Goal: Task Accomplishment & Management: Manage account settings

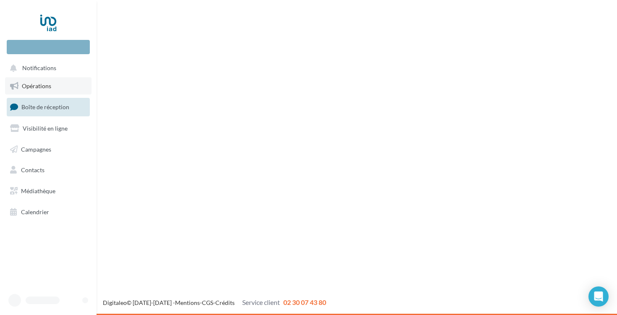
click at [43, 89] on link "Opérations" at bounding box center [48, 86] width 86 height 18
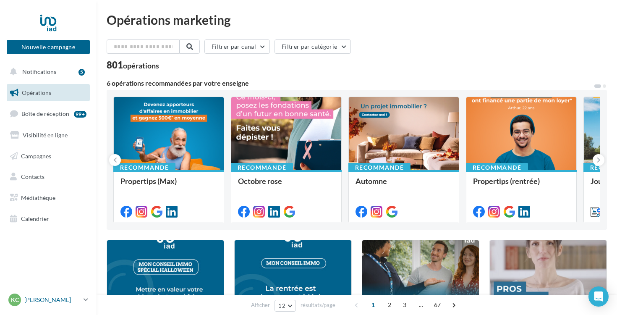
click at [69, 301] on p "[PERSON_NAME]" at bounding box center [52, 299] width 56 height 8
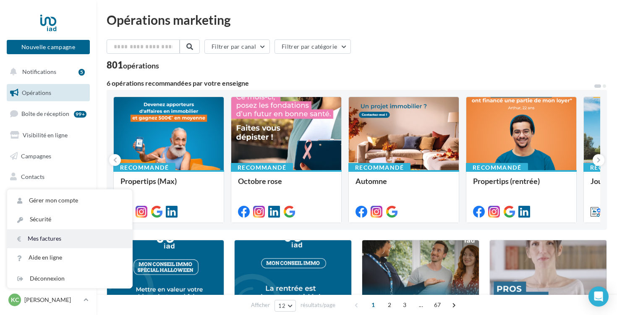
click at [53, 237] on link "Mes factures" at bounding box center [69, 238] width 125 height 19
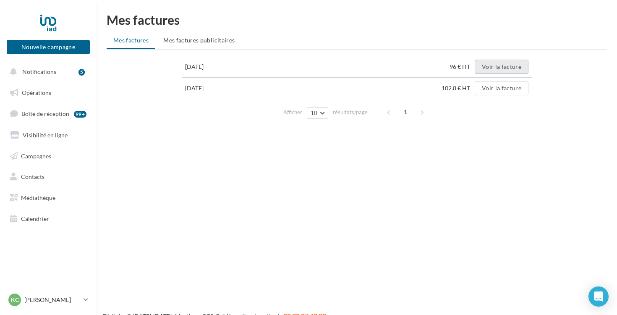
click at [504, 70] on button "Voir la facture" at bounding box center [501, 67] width 54 height 14
click at [53, 97] on link "Opérations" at bounding box center [48, 93] width 86 height 18
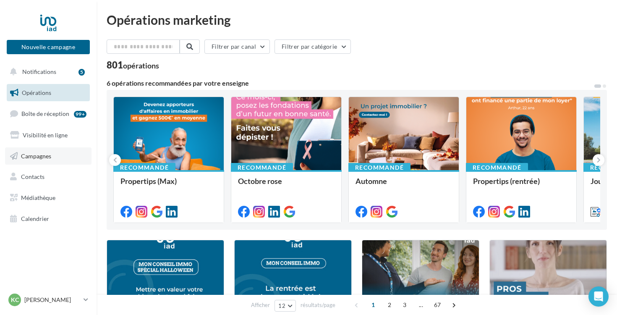
click at [51, 154] on span "Campagnes" at bounding box center [36, 155] width 30 height 7
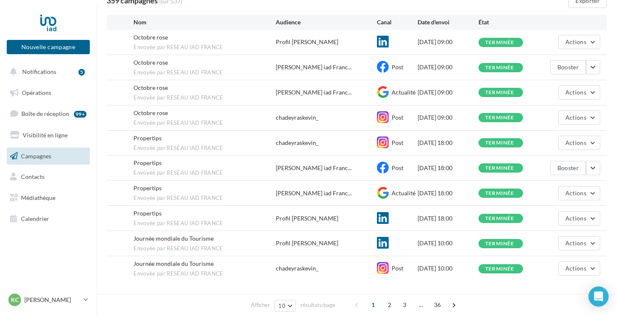
scroll to position [83, 0]
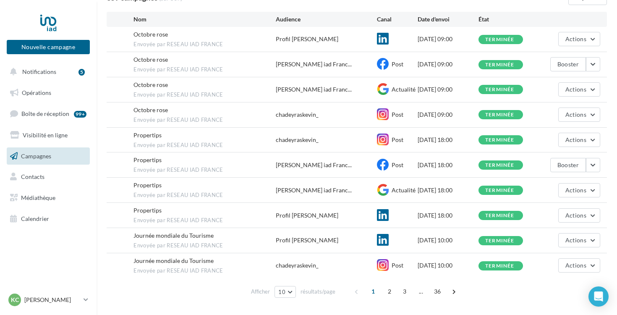
click at [313, 115] on div "chadeyraskevin_" at bounding box center [297, 114] width 43 height 8
click at [569, 111] on span "Actions" at bounding box center [575, 114] width 21 height 7
click at [561, 134] on button "Voir les résultats" at bounding box center [558, 134] width 84 height 22
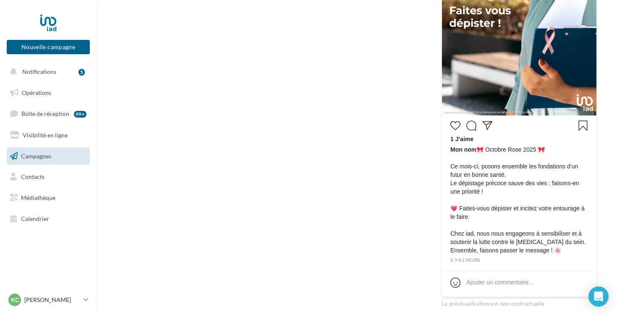
scroll to position [279, 0]
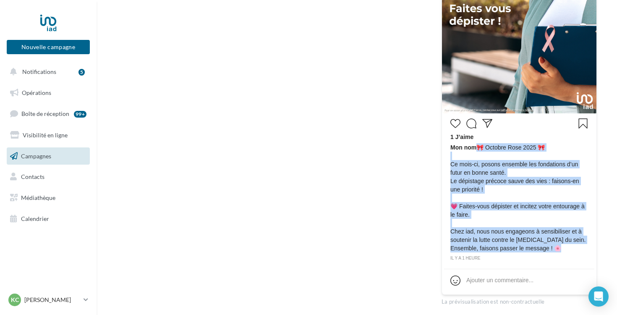
drag, startPoint x: 477, startPoint y: 145, endPoint x: 590, endPoint y: 253, distance: 156.4
click at [590, 253] on div "1 J’aime Mon nom 🎀 Octobre Rose 2025 🎀 Ce mois-ci, posons ensemble les fondatio…" at bounding box center [519, 188] width 150 height 146
copy span "🎀 Octobre Rose 2025 🎀 Ce mois-ci, posons ensemble les fondations d’un futur en …"
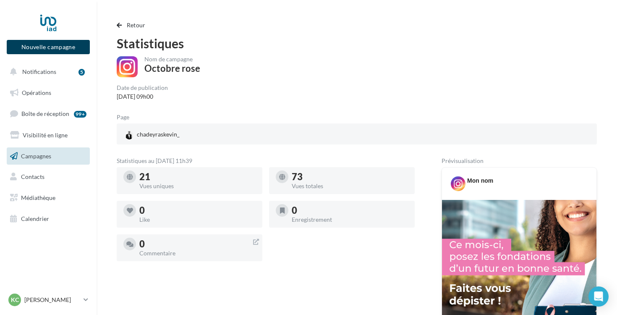
scroll to position [0, 0]
click at [119, 23] on span "button" at bounding box center [119, 25] width 5 height 6
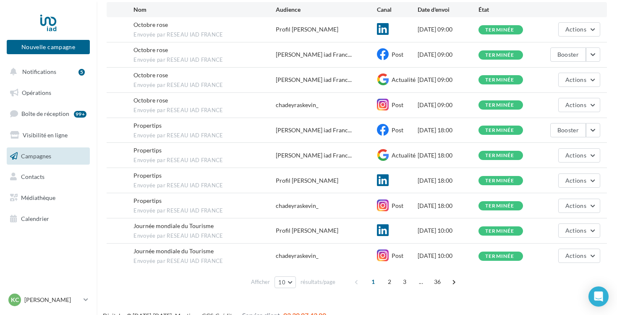
scroll to position [94, 0]
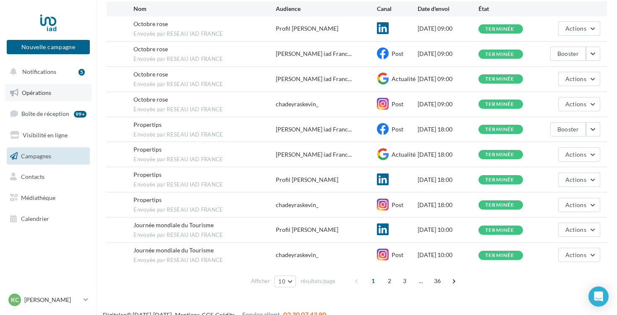
click at [55, 96] on link "Opérations" at bounding box center [48, 93] width 86 height 18
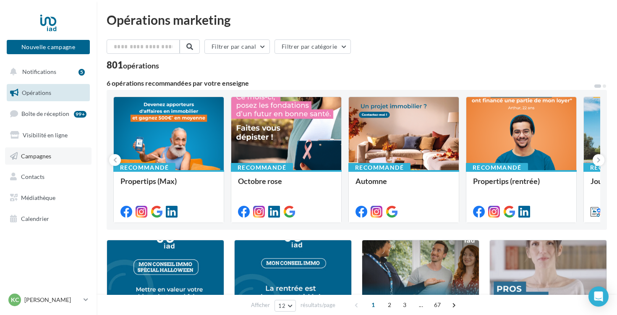
click at [57, 154] on link "Campagnes" at bounding box center [48, 156] width 86 height 18
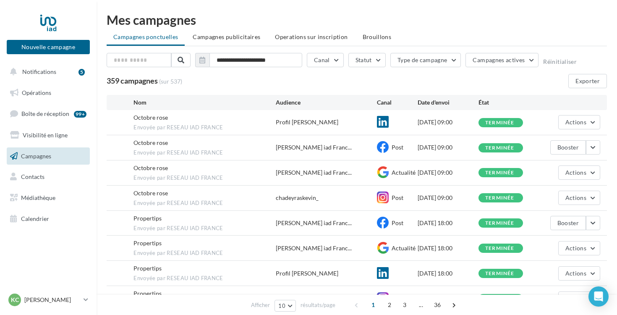
click at [232, 50] on div "**********" at bounding box center [357, 198] width 500 height 371
click at [236, 40] on li "Campagnes publicitaires" at bounding box center [226, 36] width 81 height 15
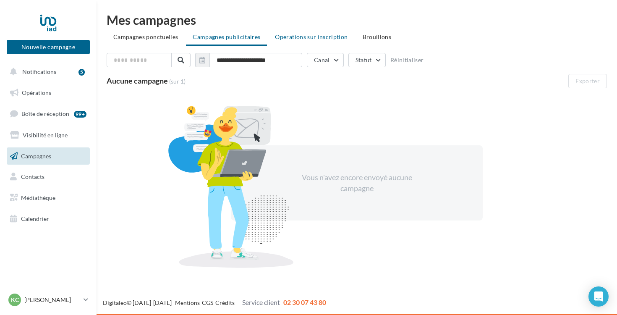
click at [296, 37] on span "Operations sur inscription" at bounding box center [311, 36] width 73 height 7
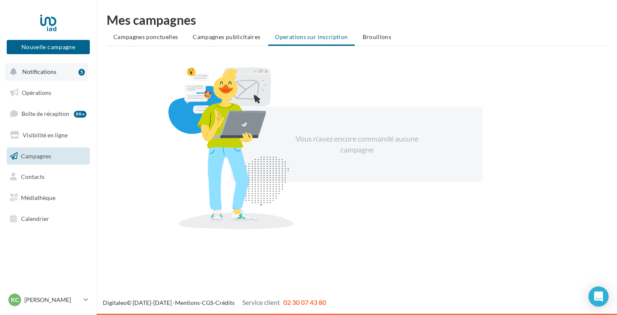
click at [65, 76] on button "Notifications 5" at bounding box center [46, 72] width 83 height 18
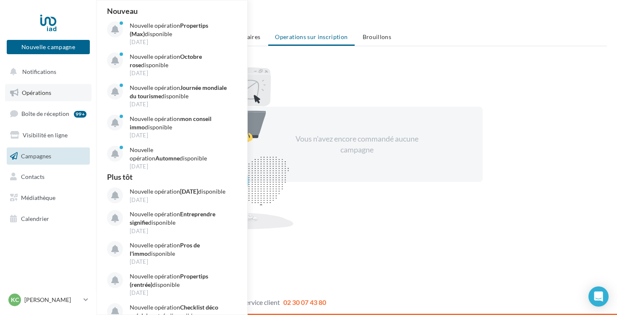
click at [49, 91] on span "Opérations" at bounding box center [36, 92] width 29 height 7
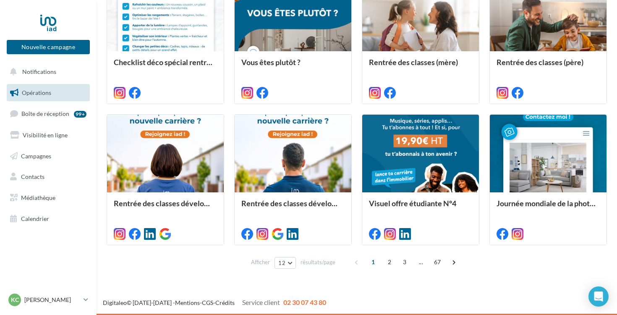
scroll to position [407, 0]
click at [42, 297] on p "[PERSON_NAME]" at bounding box center [52, 299] width 56 height 8
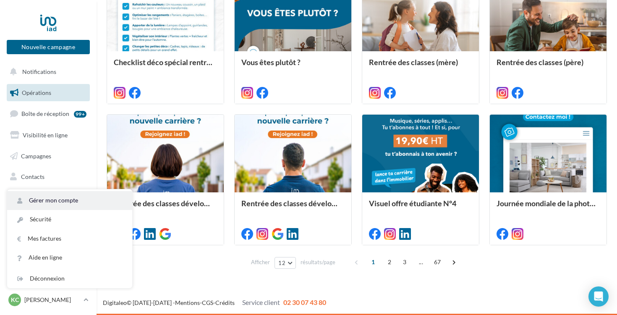
click at [96, 203] on link "Gérer mon compte" at bounding box center [69, 200] width 125 height 19
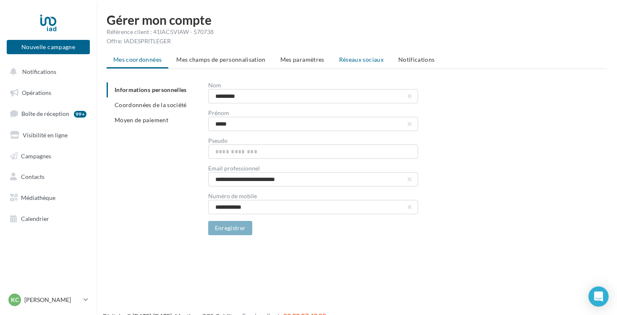
click at [374, 58] on span "Réseaux sociaux" at bounding box center [361, 59] width 44 height 7
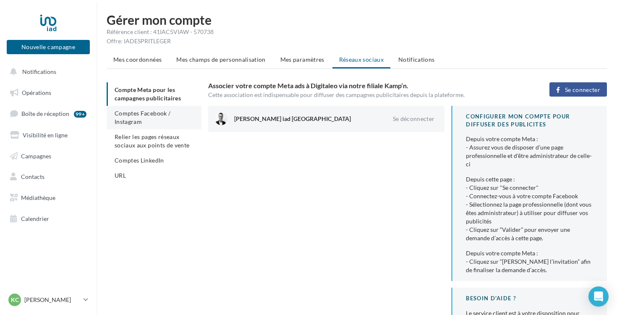
click at [152, 112] on span "Comptes Facebook / Instagram" at bounding box center [143, 117] width 56 height 16
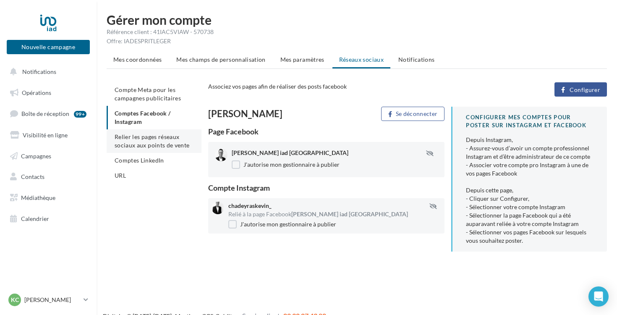
click at [136, 139] on span "Relier les pages réseaux sociaux aux points de vente" at bounding box center [152, 141] width 75 height 16
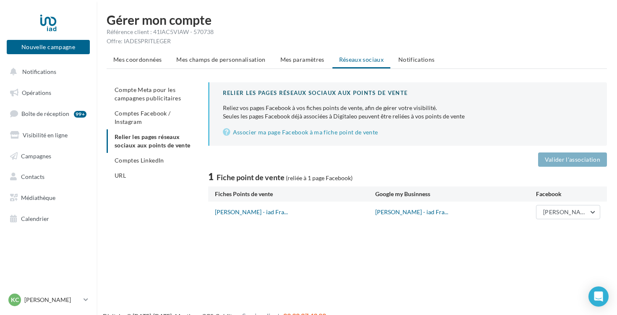
click at [136, 160] on ul "Compte Meta pour les campagnes publicitaires Comptes Facebook / Instagram Relie…" at bounding box center [154, 132] width 95 height 101
click at [51, 296] on p "[PERSON_NAME]" at bounding box center [52, 299] width 56 height 8
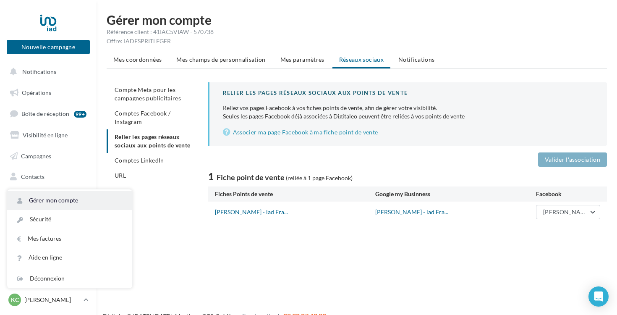
click at [75, 208] on link "Gérer mon compte" at bounding box center [69, 200] width 125 height 19
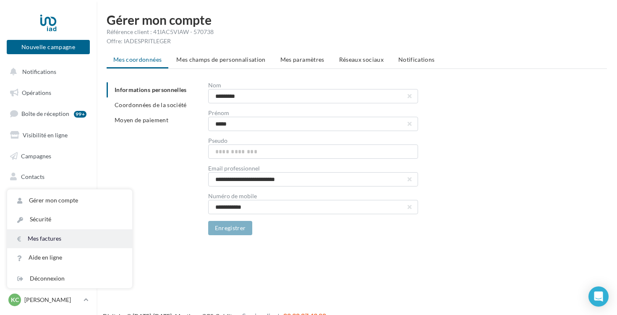
click at [57, 237] on link "Mes factures" at bounding box center [69, 238] width 125 height 19
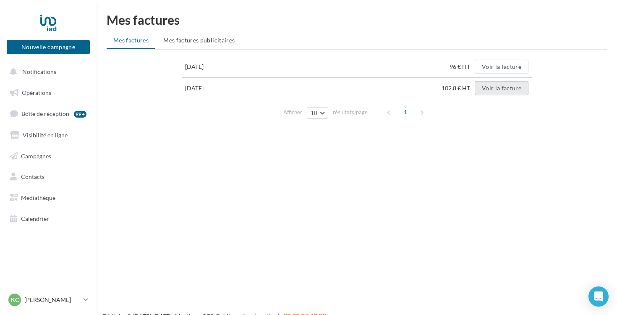
click at [509, 90] on button "Voir la facture" at bounding box center [501, 88] width 54 height 14
